Goal: Transaction & Acquisition: Purchase product/service

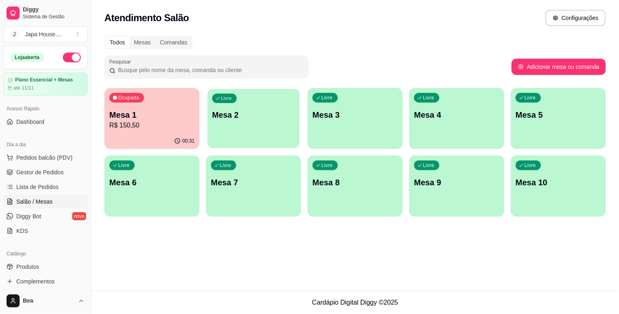
click at [239, 116] on p "Mesa 2" at bounding box center [253, 115] width 83 height 11
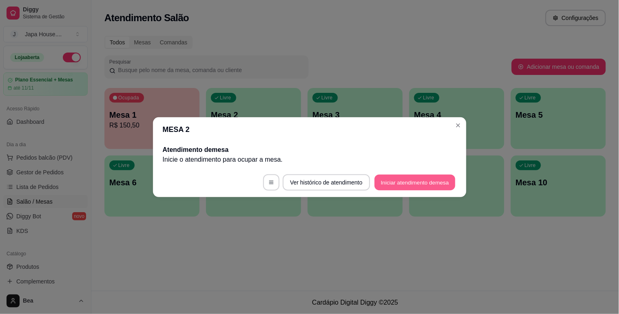
click at [425, 181] on button "Iniciar atendimento de mesa" at bounding box center [414, 183] width 81 height 16
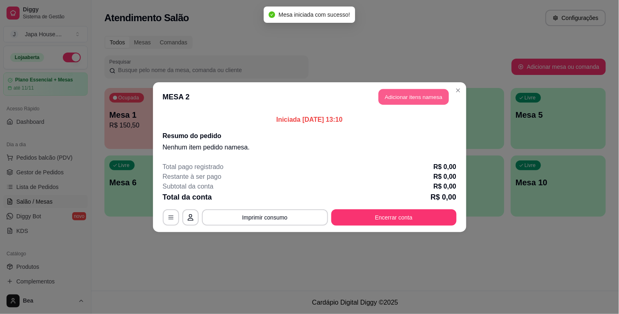
click at [415, 98] on button "Adicionar itens na mesa" at bounding box center [413, 97] width 70 height 16
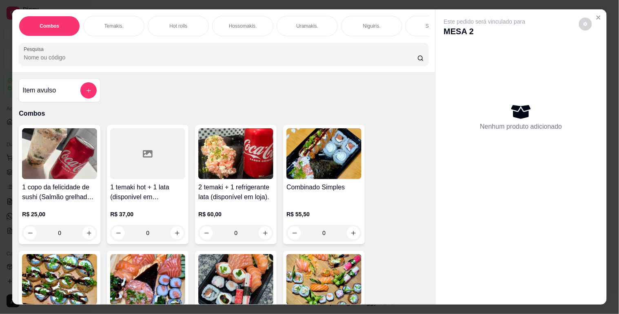
scroll to position [0, 359]
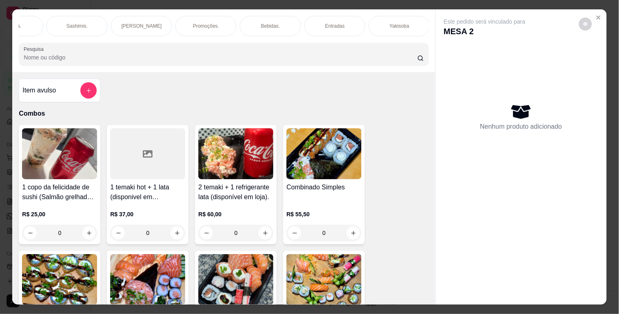
click at [390, 23] on p "Yakisoba" at bounding box center [399, 26] width 20 height 7
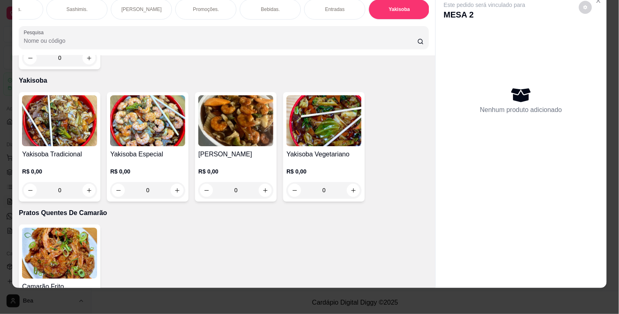
click at [87, 182] on div "0" at bounding box center [59, 190] width 75 height 16
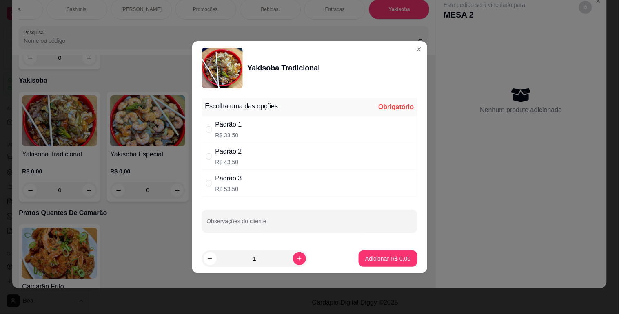
click at [241, 170] on div "Padrão 3 R$ 53,50" at bounding box center [309, 183] width 215 height 27
radio input "true"
click at [288, 148] on div "Padrão 2 R$ 43,50" at bounding box center [309, 156] width 215 height 27
radio input "true"
radio input "false"
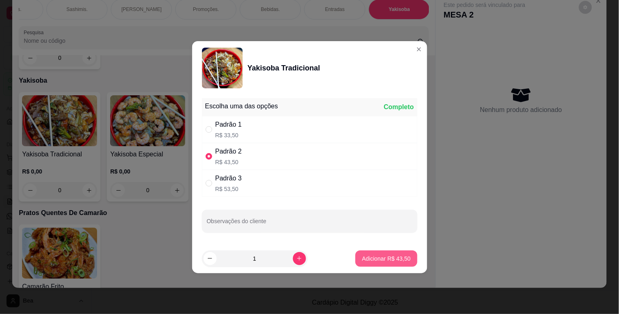
click at [386, 258] on p "Adicionar R$ 43,50" at bounding box center [386, 259] width 49 height 8
type input "1"
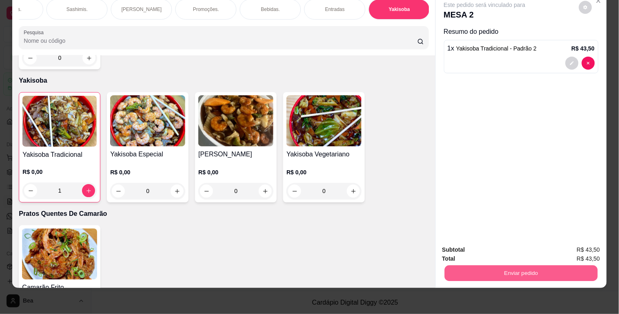
click at [523, 265] on button "Enviar pedido" at bounding box center [520, 273] width 153 height 16
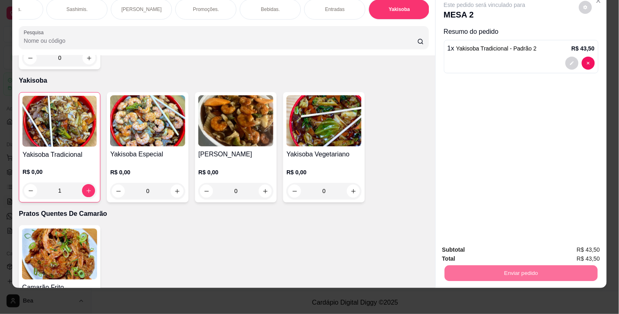
click at [573, 244] on button "Enviar pedido" at bounding box center [578, 246] width 45 height 15
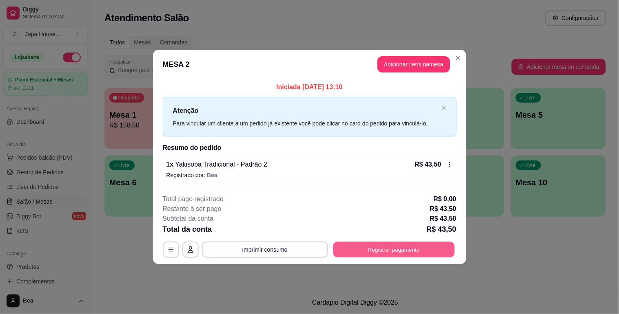
click at [414, 253] on button "Registrar pagamento" at bounding box center [394, 250] width 122 height 16
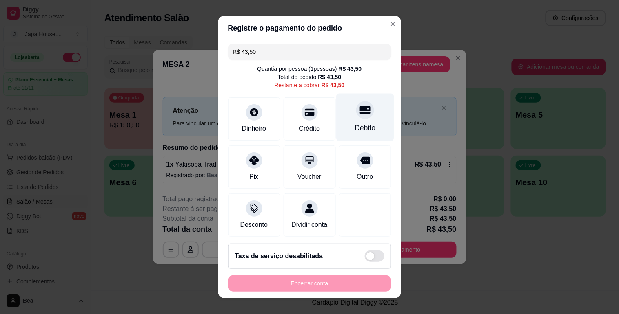
click at [356, 113] on div at bounding box center [365, 110] width 18 height 18
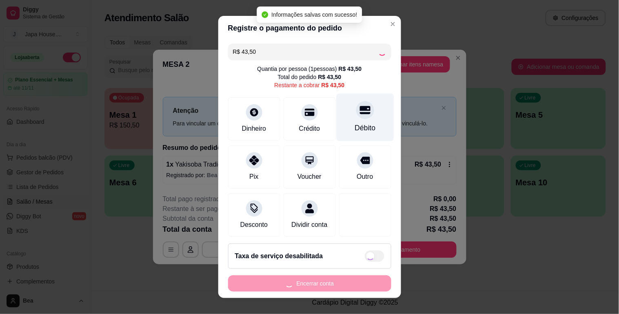
type input "R$ 0,00"
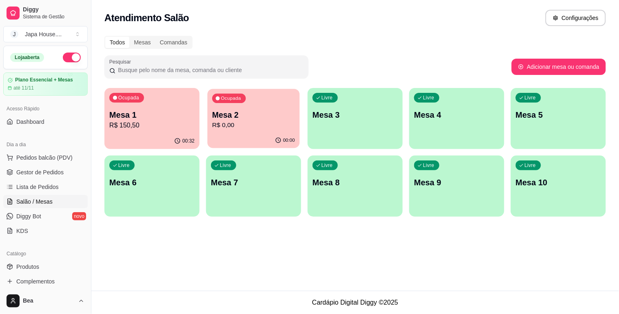
click at [239, 119] on p "Mesa 2" at bounding box center [253, 115] width 83 height 11
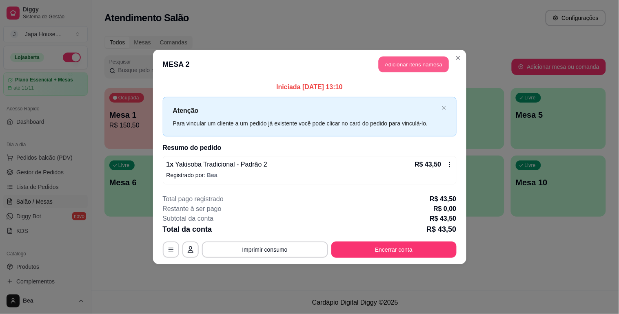
click at [405, 60] on button "Adicionar itens na mesa" at bounding box center [413, 65] width 70 height 16
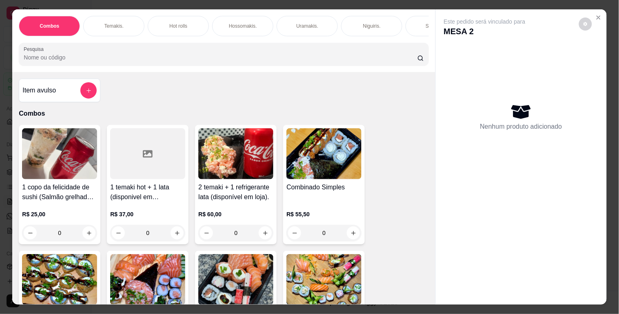
scroll to position [0, 359]
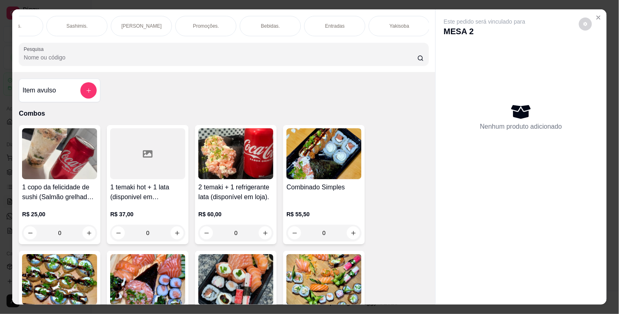
click at [288, 26] on div "Bebidas." at bounding box center [270, 26] width 61 height 20
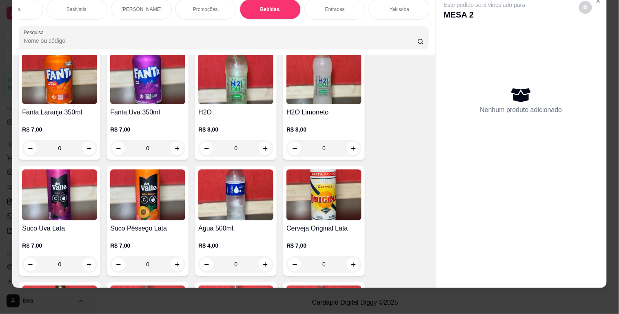
scroll to position [2264, 0]
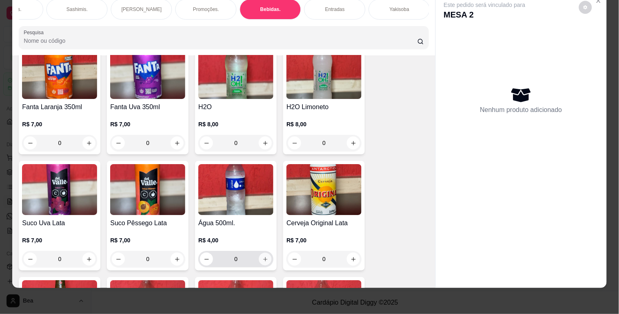
click at [262, 257] on icon "increase-product-quantity" at bounding box center [265, 260] width 6 height 6
type input "1"
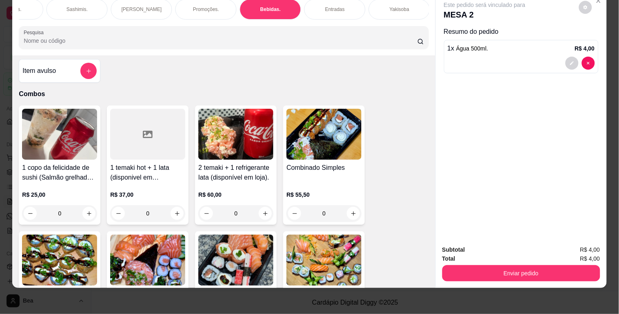
scroll to position [0, 0]
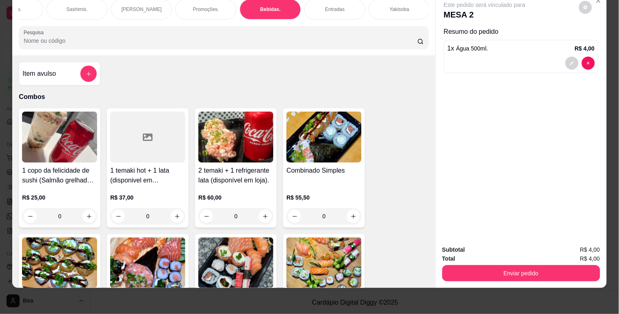
click at [70, 75] on div "Item avulso" at bounding box center [59, 74] width 74 height 16
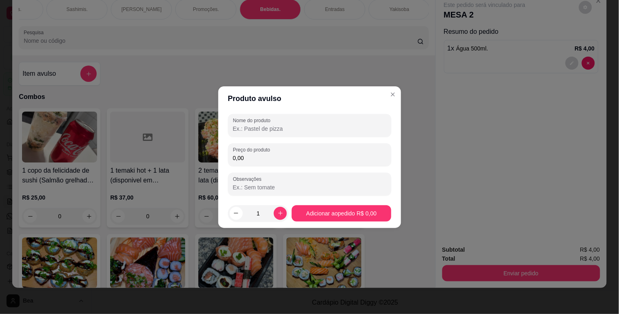
click at [292, 157] on input "0,00" at bounding box center [309, 158] width 153 height 8
type input "42,50"
click at [278, 214] on icon "increase-product-quantity" at bounding box center [280, 213] width 6 height 6
type input "2"
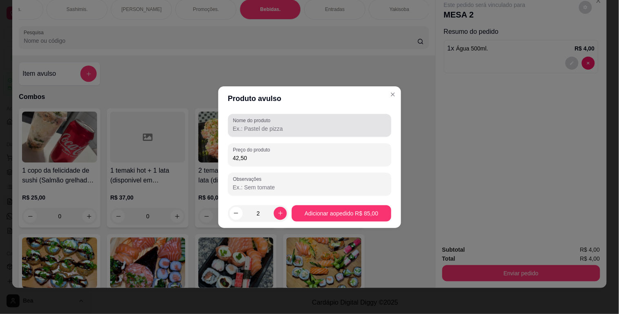
click at [272, 130] on input "Nome do produto" at bounding box center [309, 129] width 153 height 8
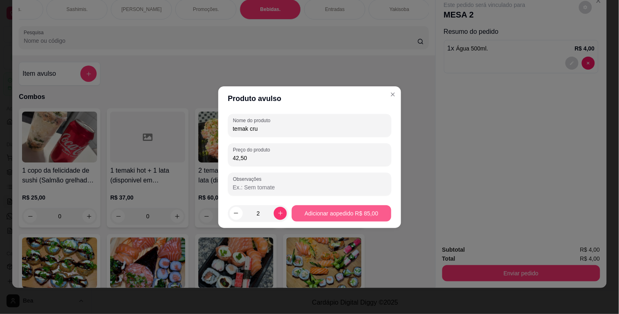
type input "temak cru"
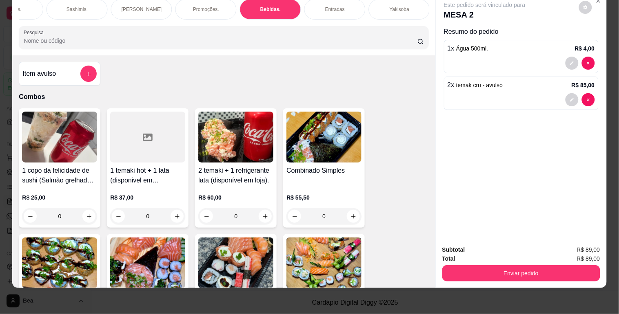
click at [332, 6] on p "Entradas" at bounding box center [335, 9] width 20 height 7
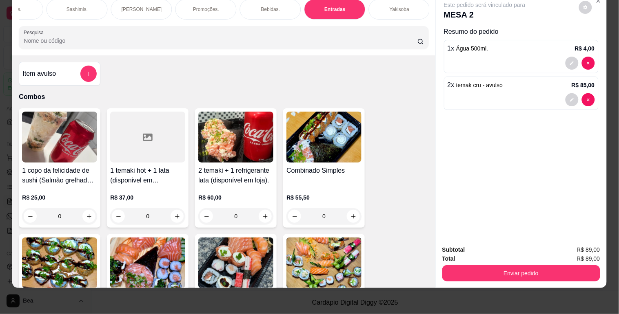
scroll to position [2709, 0]
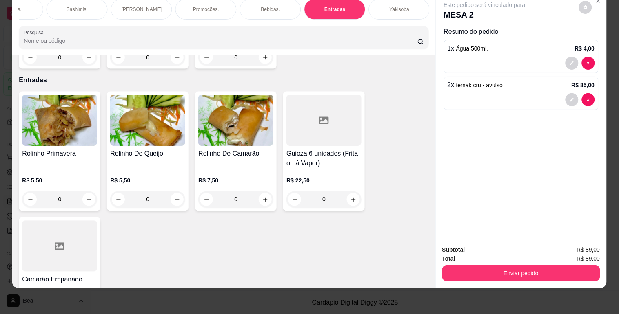
click at [261, 192] on div "0" at bounding box center [235, 200] width 75 height 16
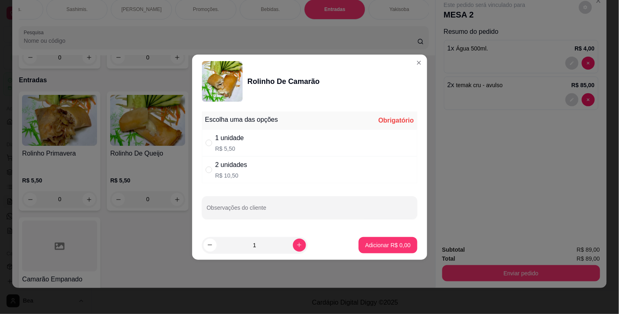
click at [253, 168] on div "2 unidades R$ 10,50" at bounding box center [309, 170] width 215 height 27
radio input "true"
click at [372, 242] on p "Adicionar R$ 10,50" at bounding box center [386, 245] width 47 height 8
type input "1"
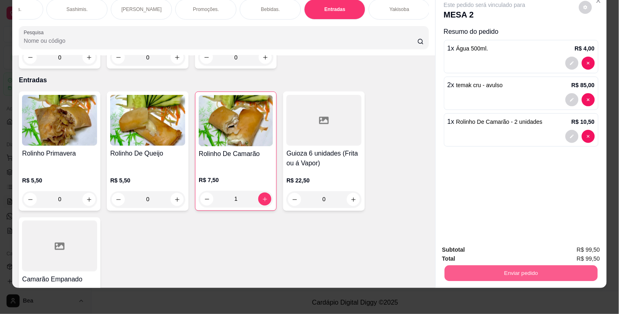
click at [506, 266] on button "Enviar pedido" at bounding box center [520, 273] width 153 height 16
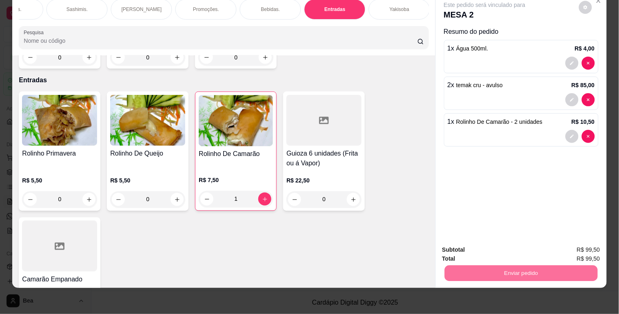
click at [570, 248] on button "Enviar pedido" at bounding box center [578, 246] width 45 height 15
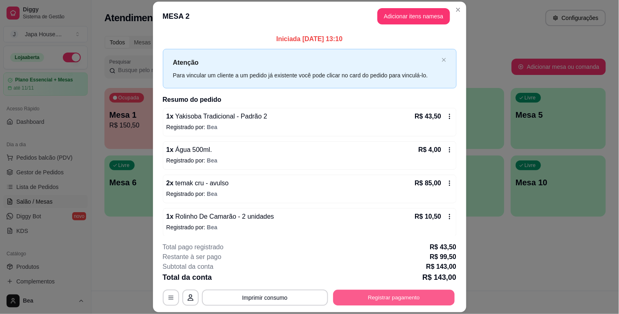
click at [430, 293] on button "Registrar pagamento" at bounding box center [394, 298] width 122 height 16
